Goal: Complete application form

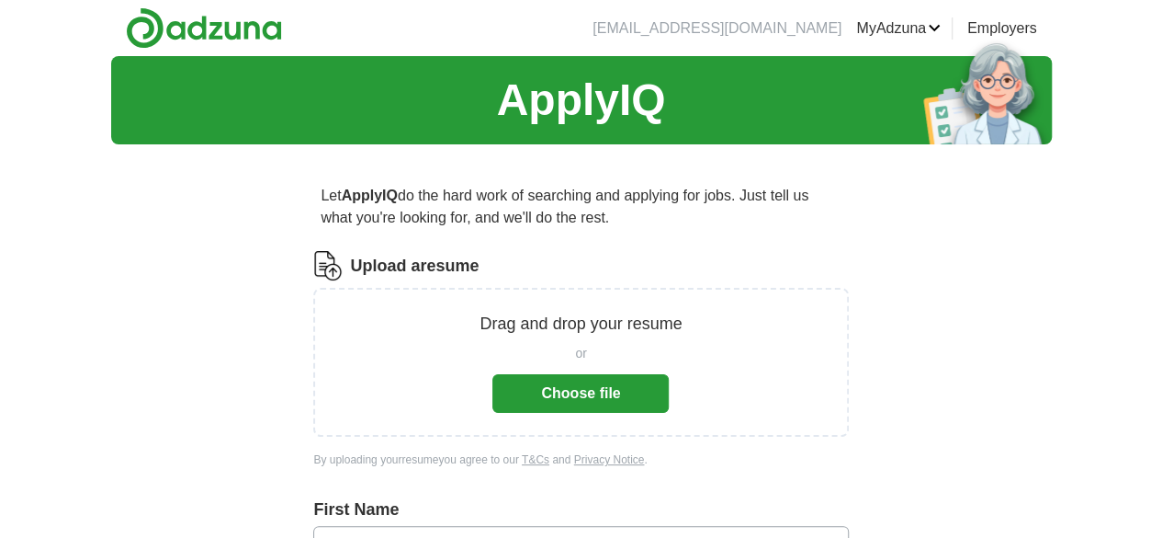
click at [619, 375] on button "Choose file" at bounding box center [581, 393] width 176 height 39
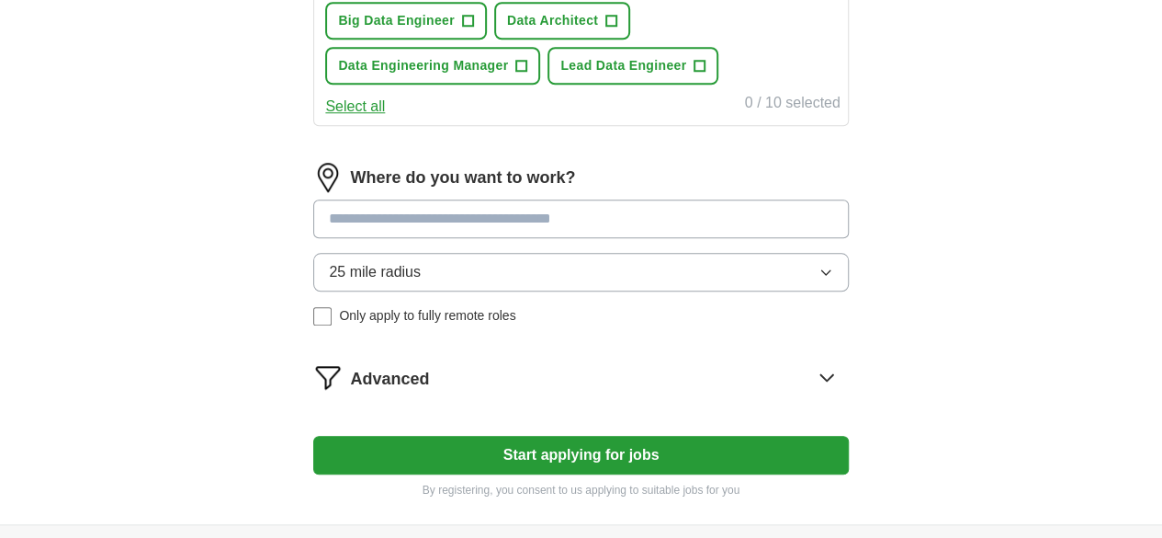
scroll to position [827, 0]
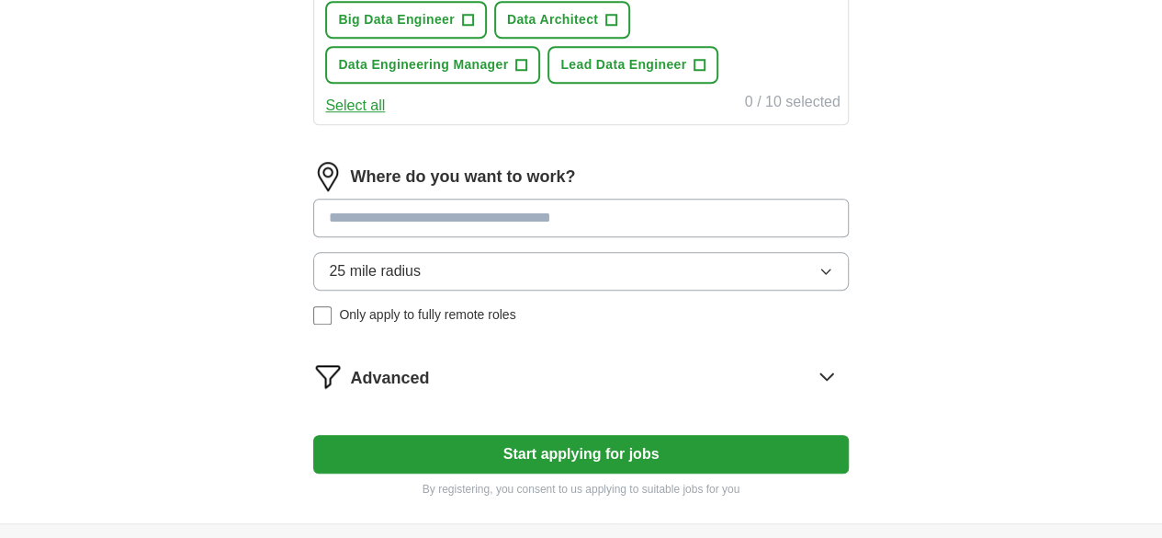
click at [546, 237] on input at bounding box center [580, 217] width 535 height 39
click at [377, 324] on div "25 mile radius Only apply to fully remote roles" at bounding box center [580, 288] width 535 height 73
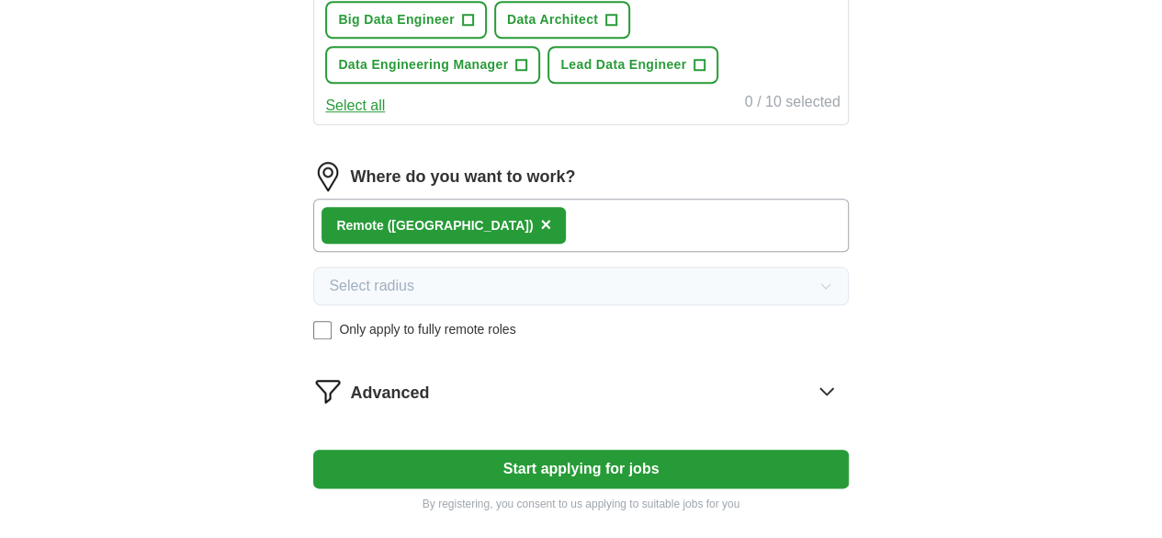
scroll to position [1011, 0]
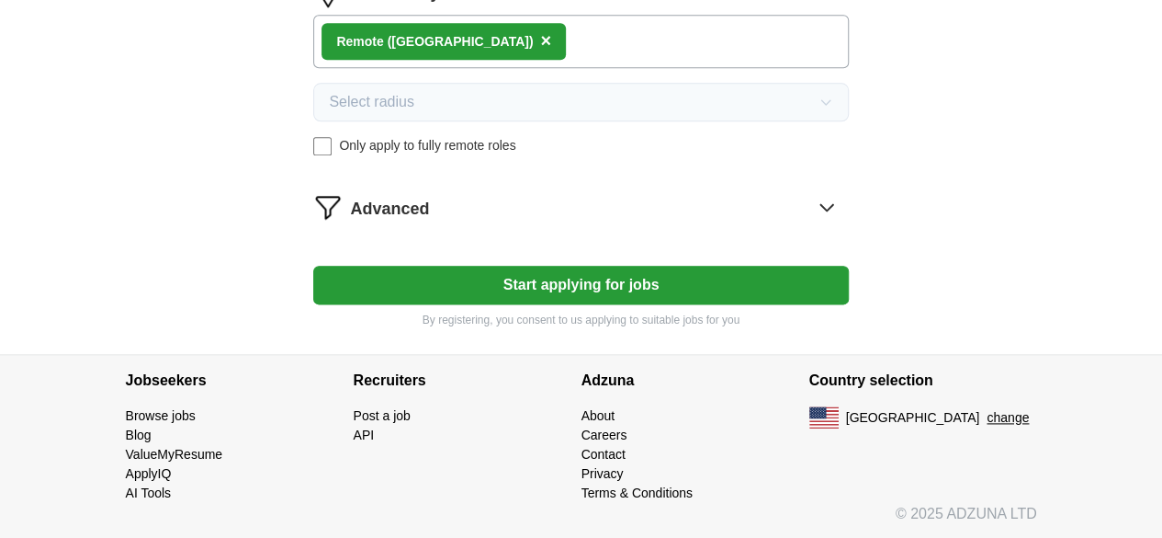
click at [559, 304] on button "Start applying for jobs" at bounding box center [580, 285] width 535 height 39
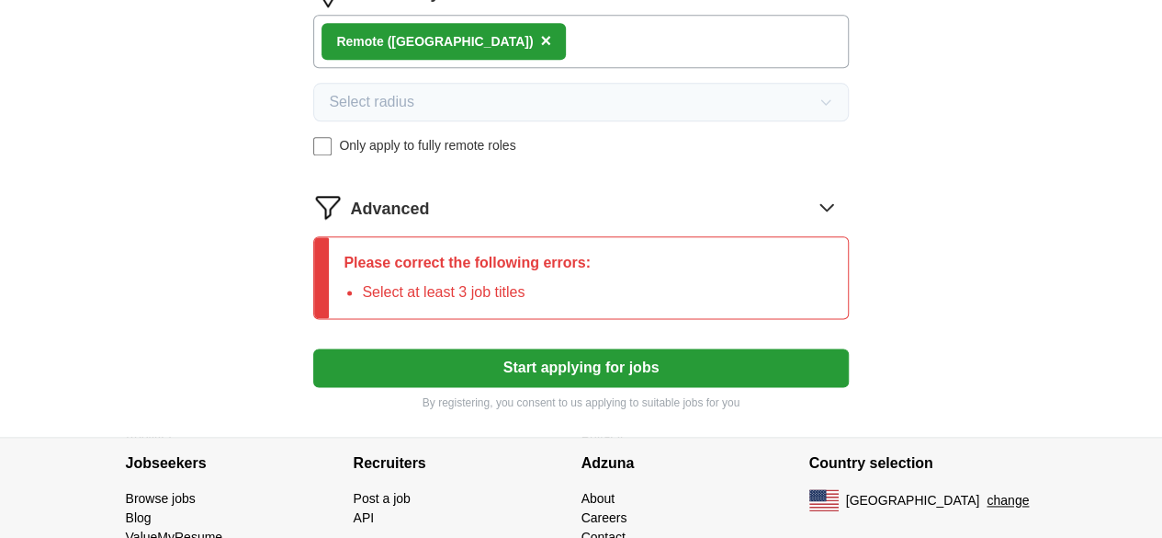
click at [579, 387] on button "Start applying for jobs" at bounding box center [580, 367] width 535 height 39
click at [757, 221] on div "Advanced" at bounding box center [599, 206] width 498 height 29
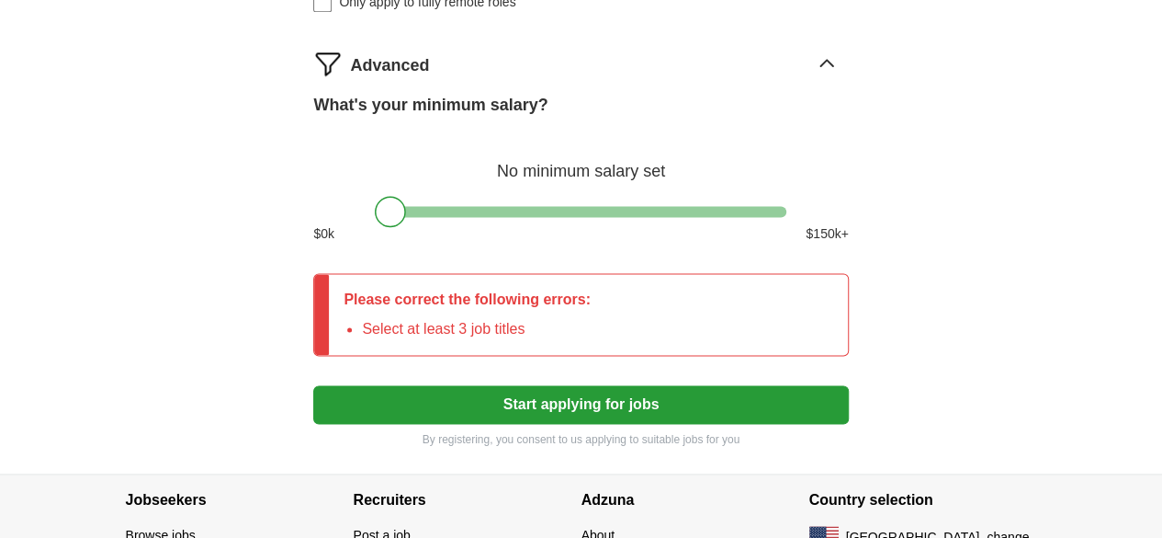
scroll to position [1217, 0]
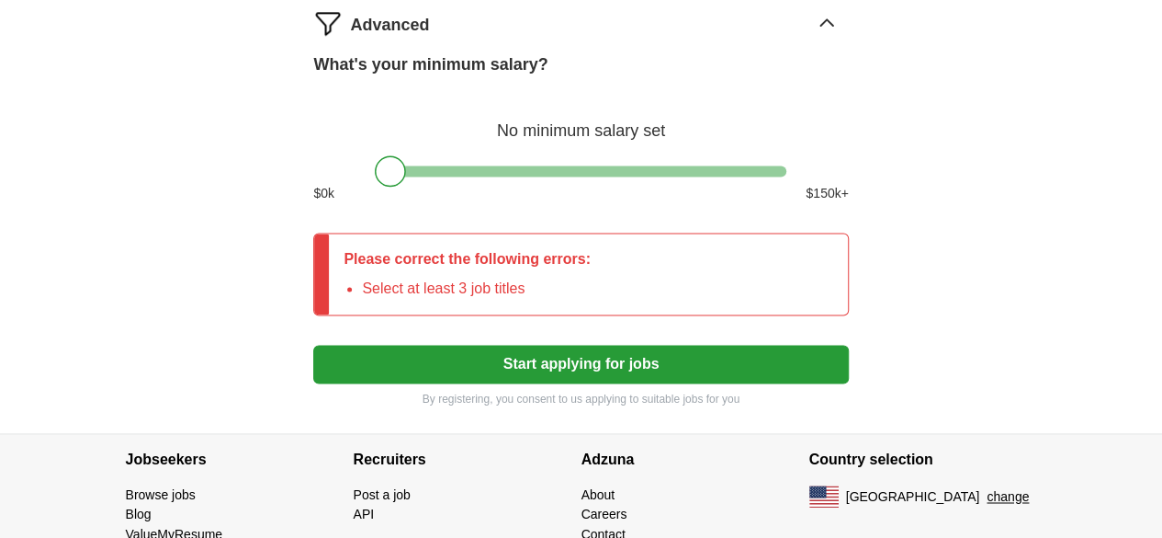
click at [604, 383] on button "Start applying for jobs" at bounding box center [580, 364] width 535 height 39
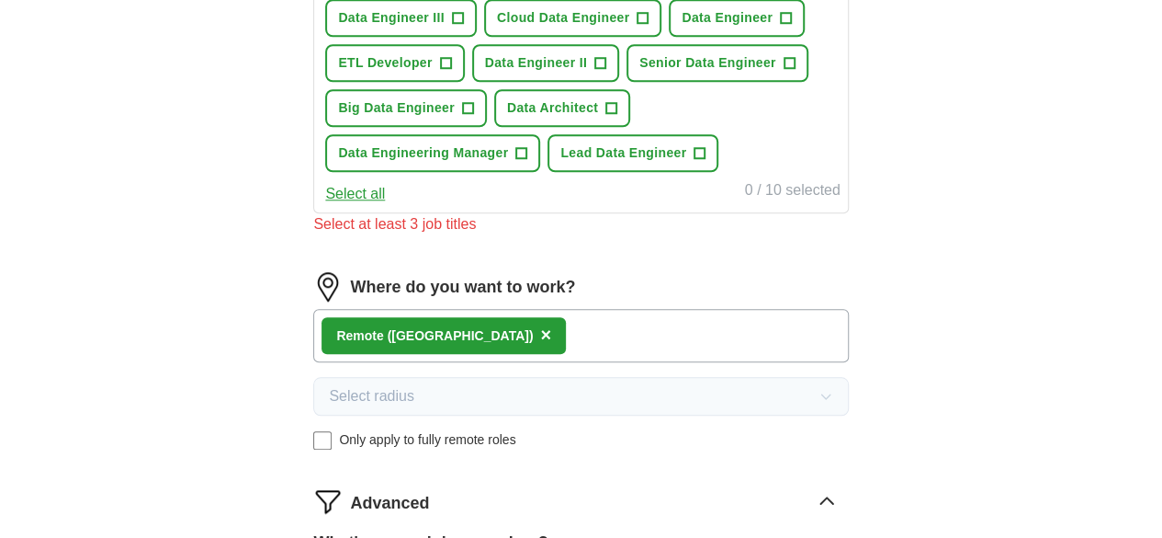
scroll to position [665, 0]
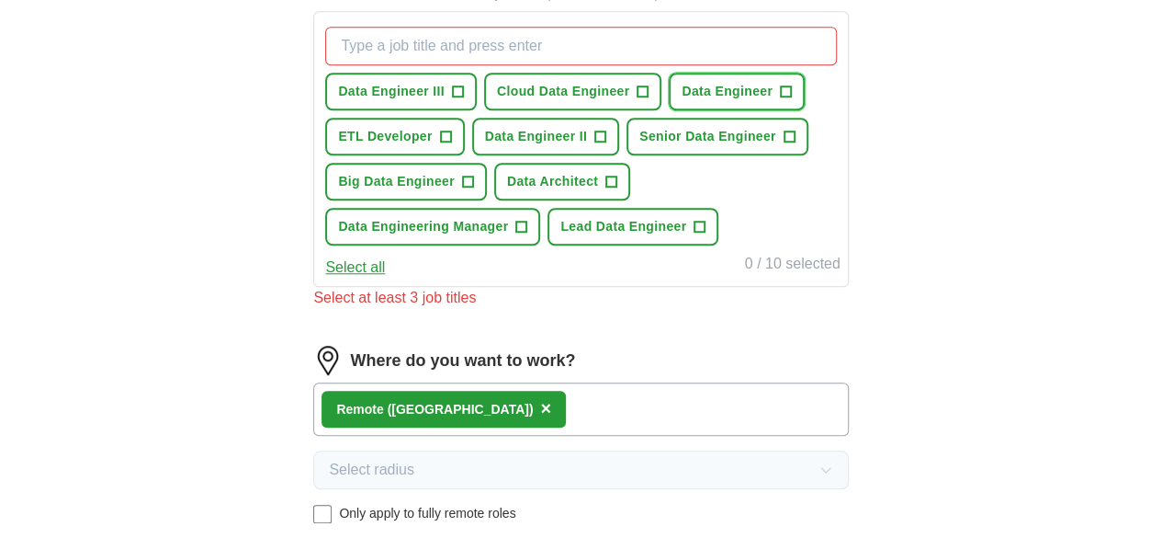
click at [780, 99] on span "+" at bounding box center [785, 92] width 11 height 15
click at [477, 93] on button "Data Engineer III +" at bounding box center [401, 92] width 152 height 38
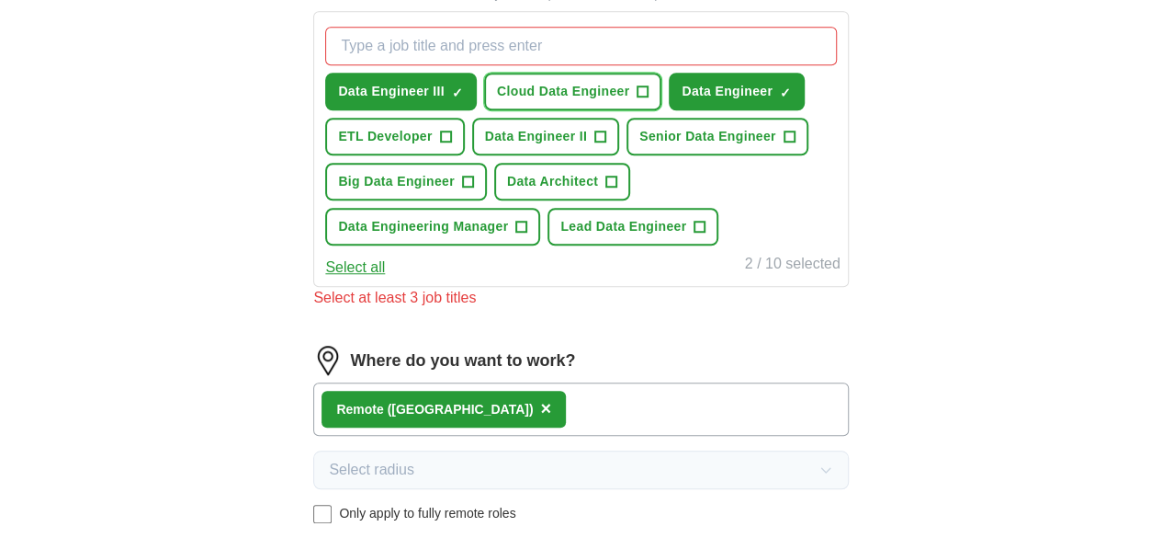
click at [590, 91] on span "Cloud Data Engineer" at bounding box center [563, 91] width 132 height 19
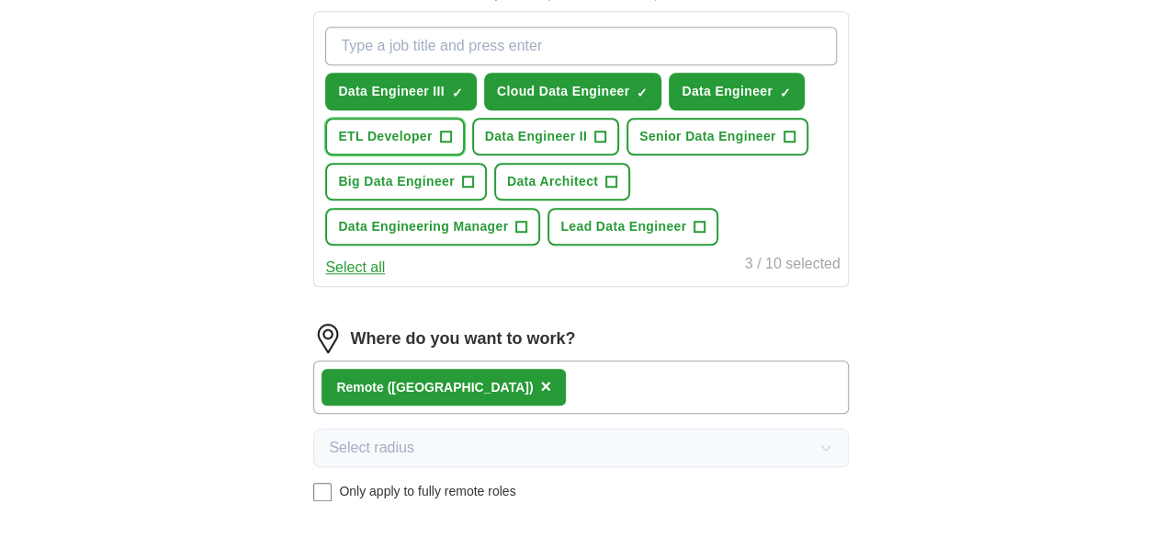
click at [464, 120] on button "ETL Developer +" at bounding box center [394, 137] width 139 height 38
click at [640, 146] on span "Senior Data Engineer" at bounding box center [708, 136] width 137 height 19
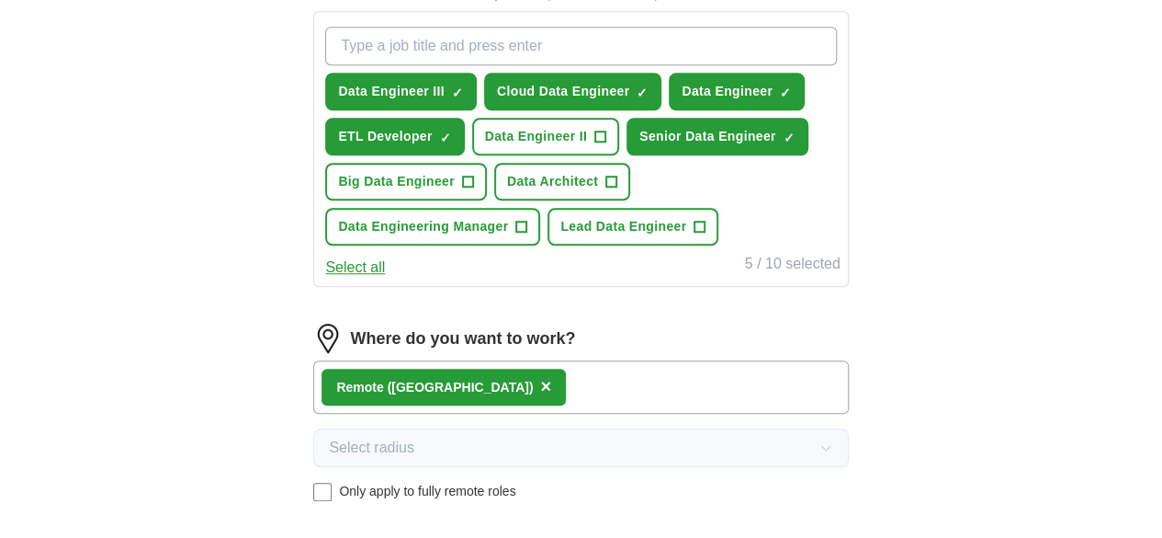
click at [520, 198] on div "Data Engineer III ✓ × Cloud Data Engineer ✓ × Data Engineer ✓ × ETL Developer ✓…" at bounding box center [581, 135] width 518 height 233
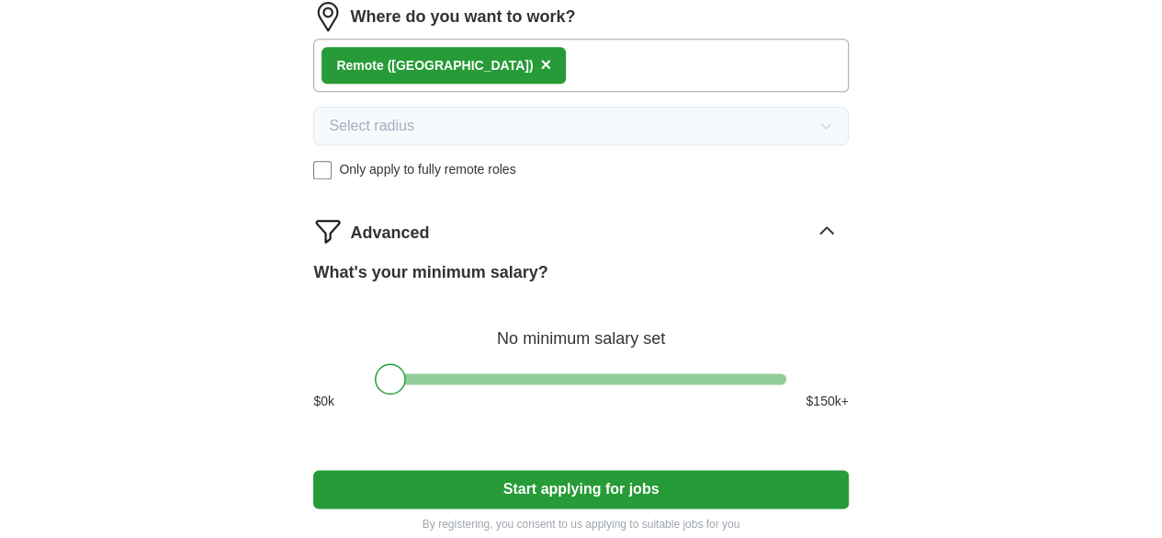
scroll to position [1217, 0]
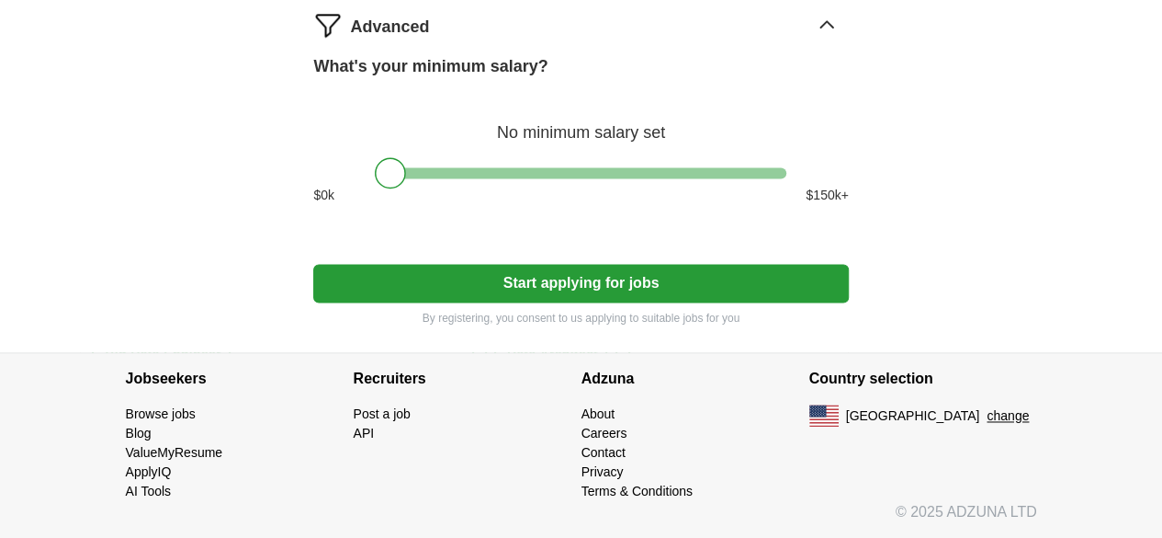
click at [592, 302] on button "Start applying for jobs" at bounding box center [580, 283] width 535 height 39
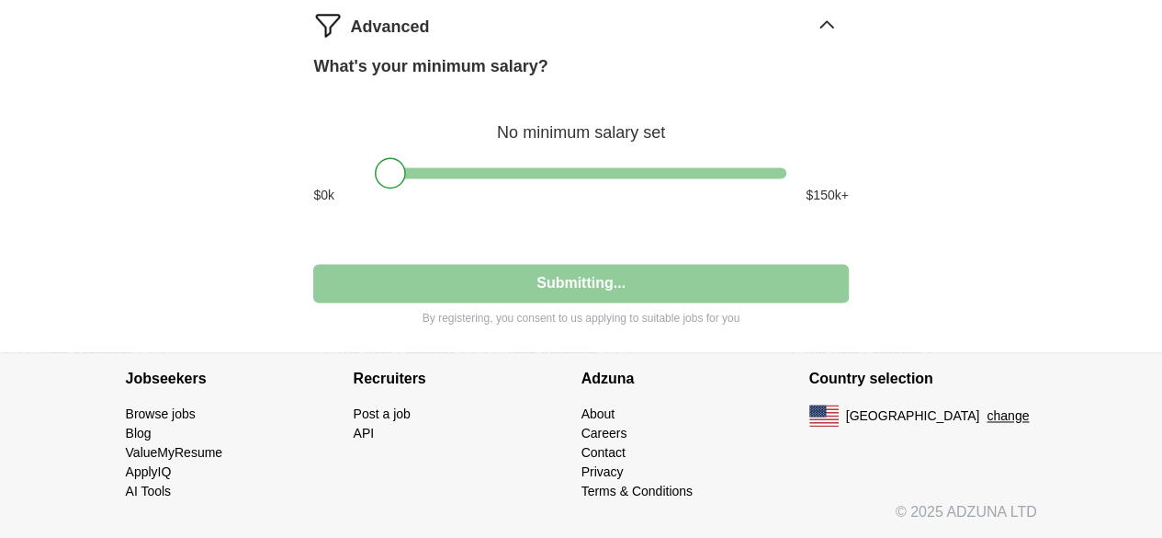
select select "**"
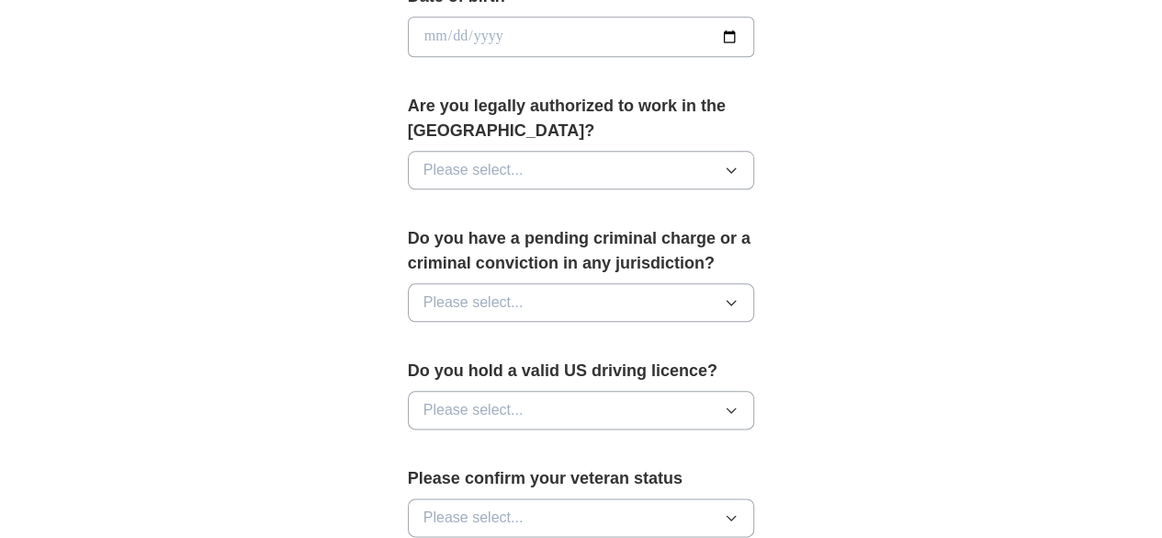
scroll to position [919, 0]
